Goal: Find specific page/section: Find specific page/section

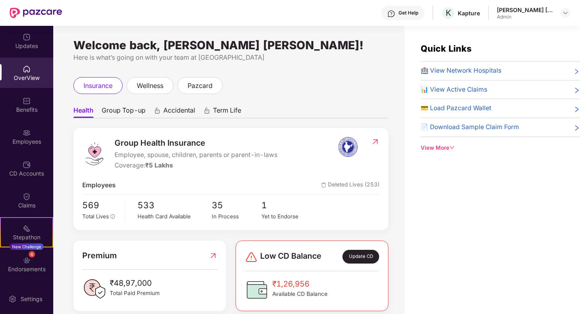
click at [15, 72] on div "OverView" at bounding box center [26, 73] width 53 height 30
click at [480, 17] on div "Kapture" at bounding box center [469, 13] width 22 height 8
click at [480, 12] on div "Kapture" at bounding box center [469, 13] width 22 height 8
click at [26, 39] on img at bounding box center [27, 37] width 8 height 8
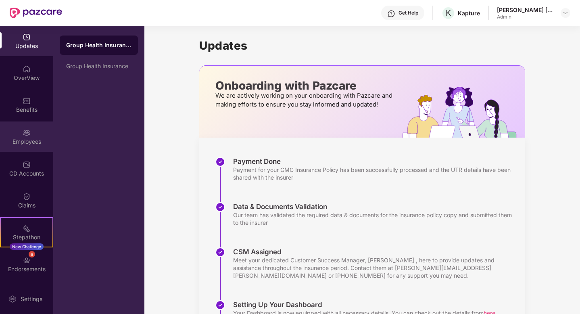
click at [19, 134] on div "Employees" at bounding box center [26, 136] width 53 height 30
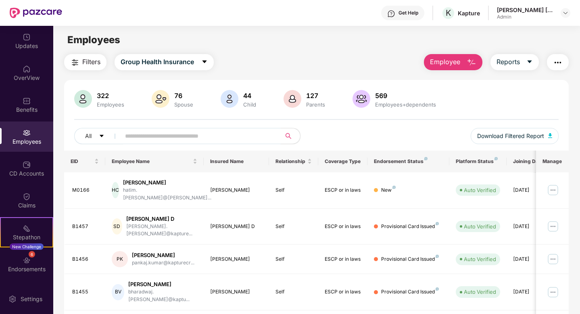
click at [261, 137] on input "text" at bounding box center [197, 136] width 145 height 12
type input "******"
click at [356, 134] on div "All Download Filtered Report" at bounding box center [316, 139] width 485 height 23
click at [229, 133] on input "text" at bounding box center [197, 136] width 145 height 12
type input "******"
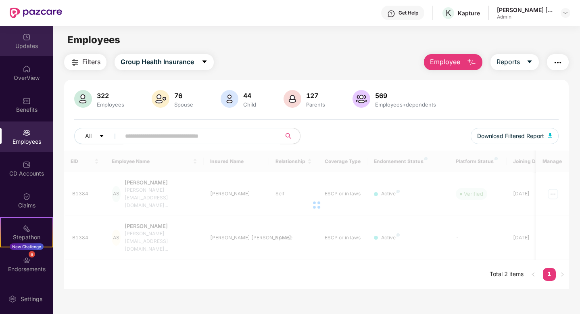
click at [29, 47] on div "Updates" at bounding box center [26, 46] width 53 height 8
